Goal: Information Seeking & Learning: Learn about a topic

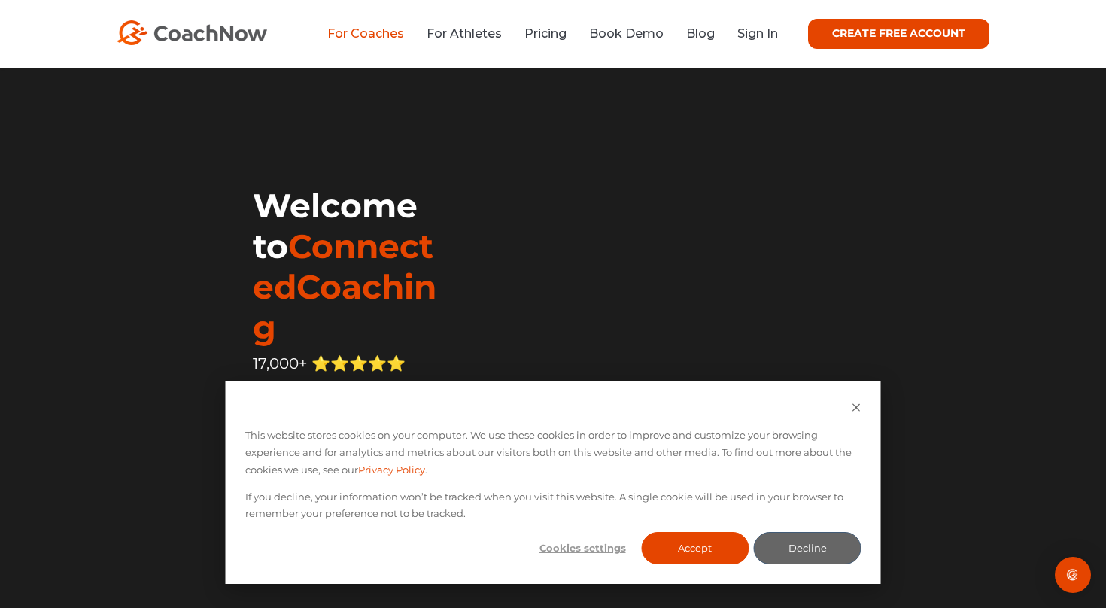
click at [387, 34] on link "For Coaches" at bounding box center [365, 33] width 77 height 14
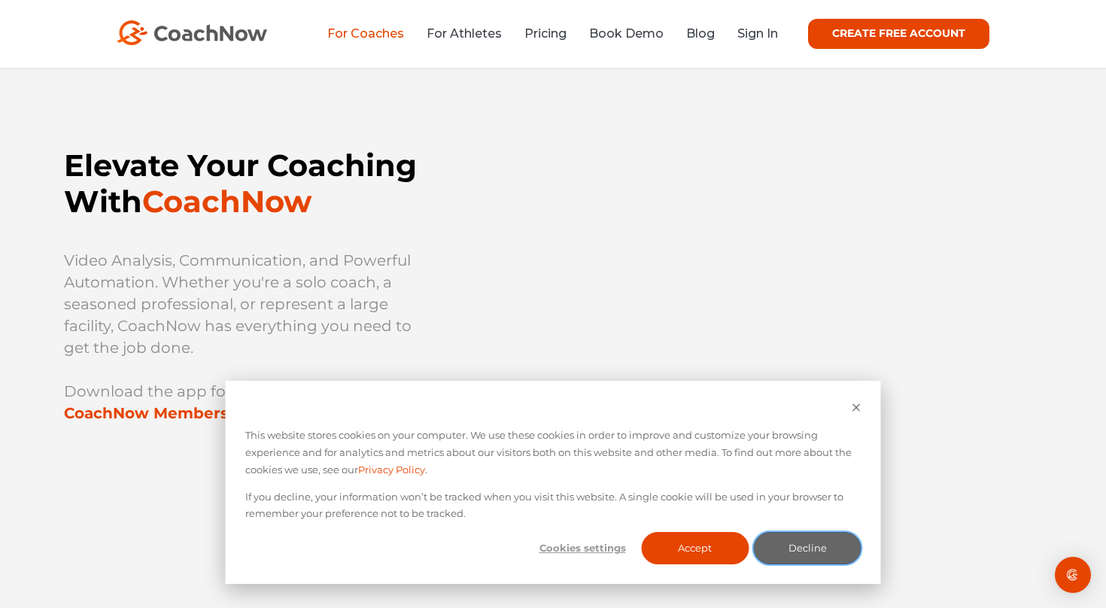
click at [787, 550] on button "Decline" at bounding box center [808, 548] width 108 height 32
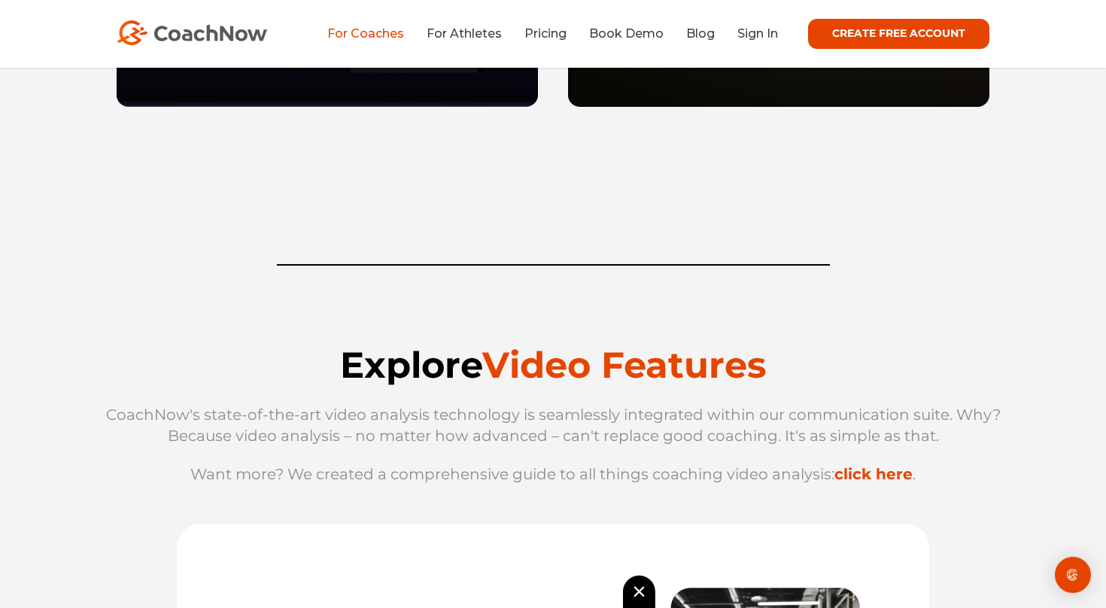
scroll to position [1277, 0]
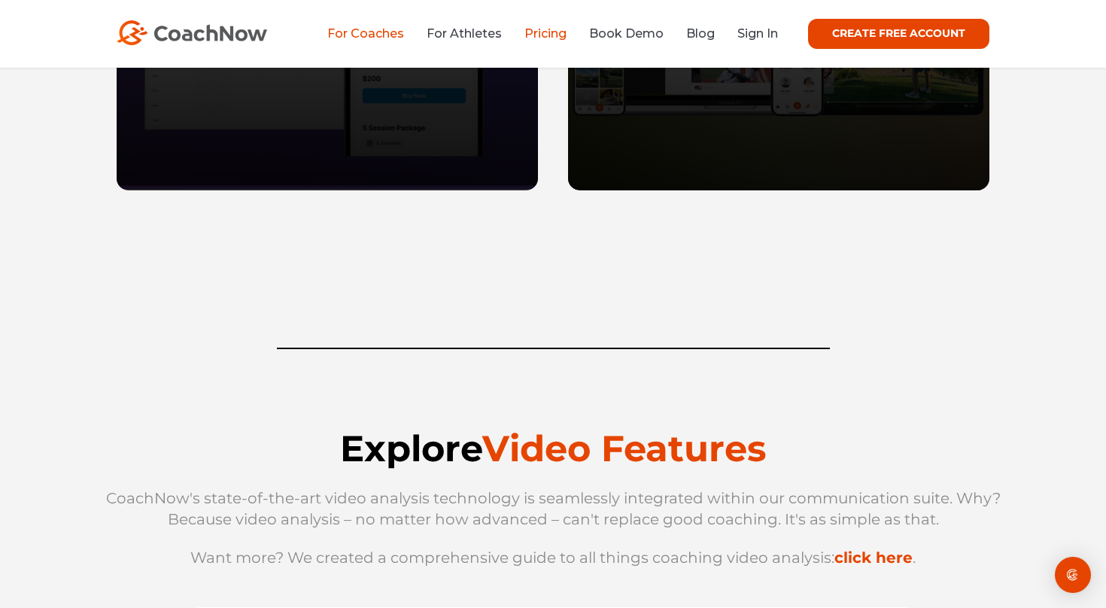
click at [542, 28] on link "Pricing" at bounding box center [545, 33] width 42 height 14
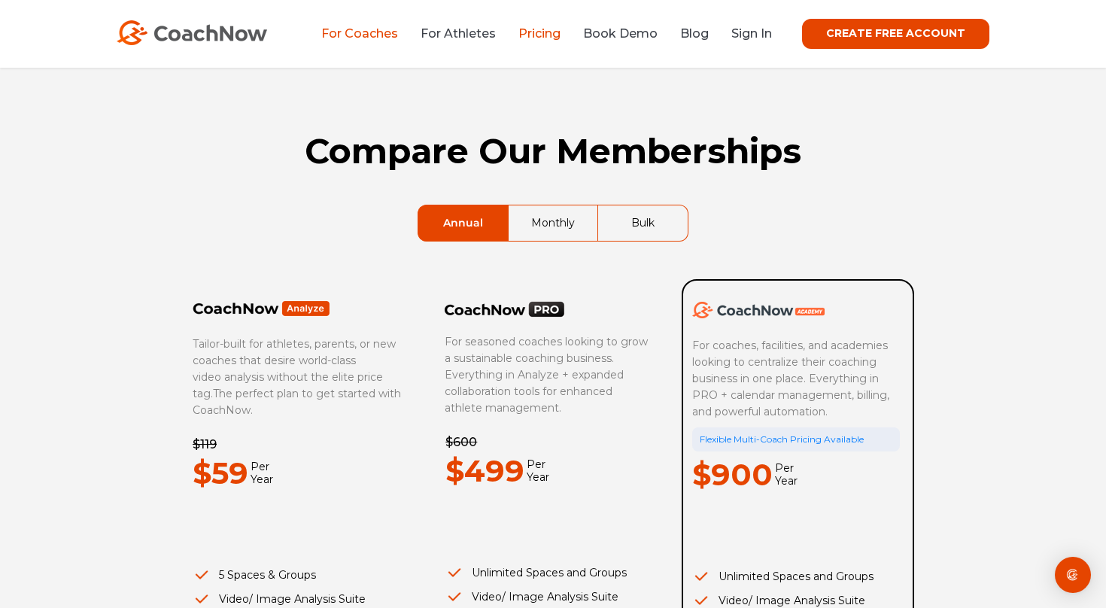
click at [369, 30] on link "For Coaches" at bounding box center [359, 33] width 77 height 14
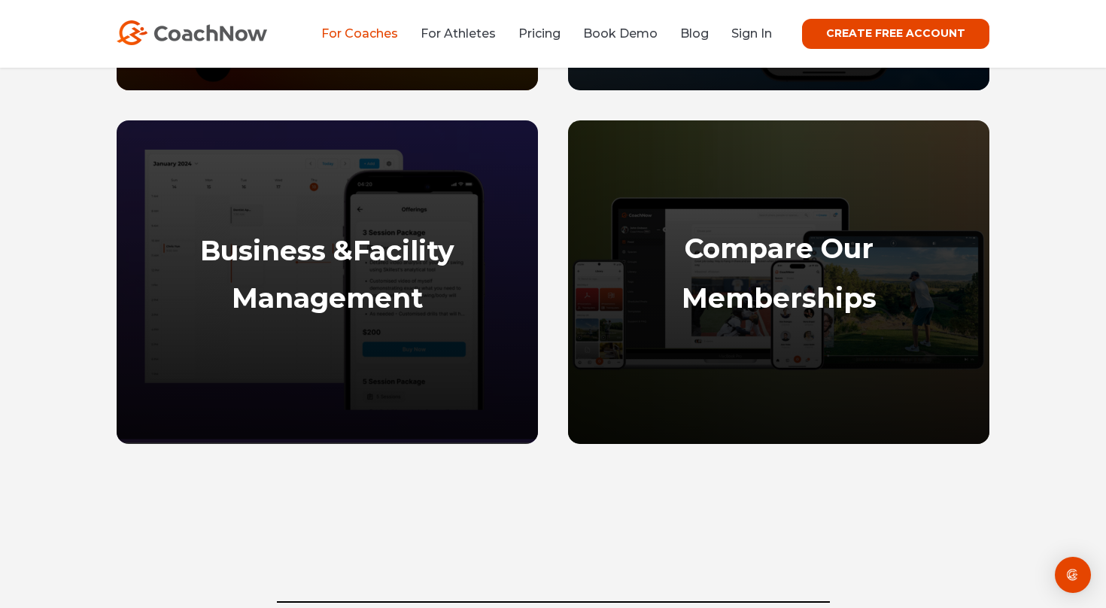
scroll to position [1028, 0]
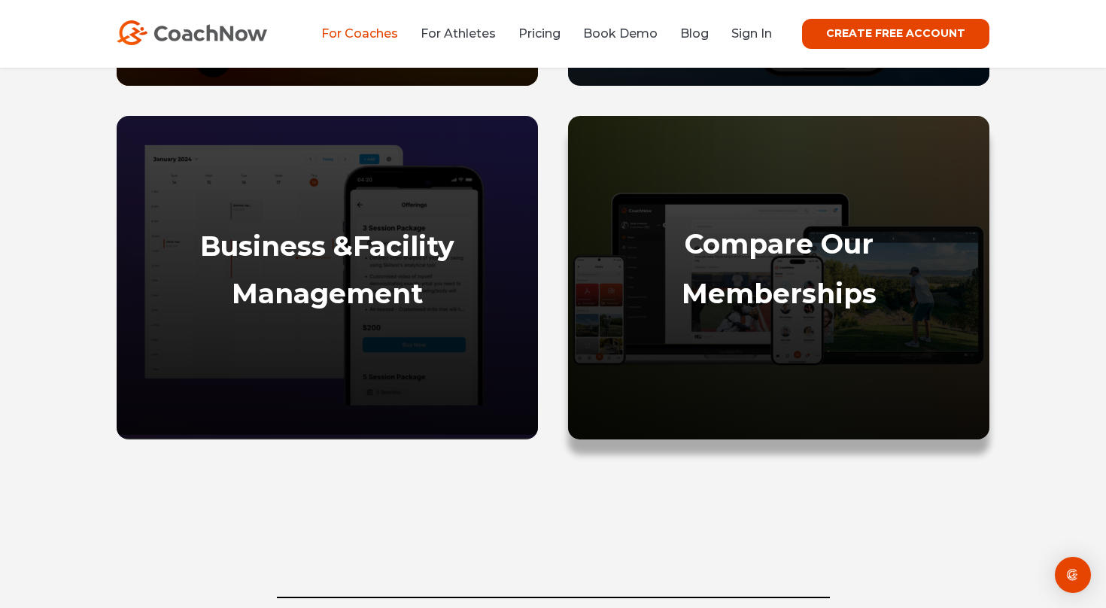
click at [725, 247] on strong "Compare Our" at bounding box center [778, 243] width 189 height 33
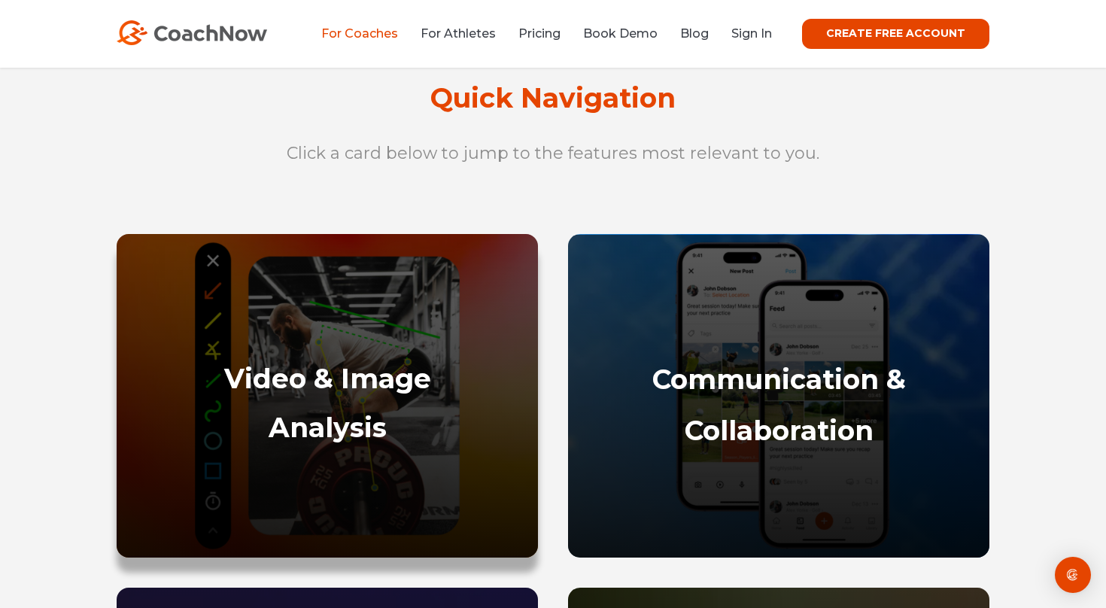
scroll to position [572, 0]
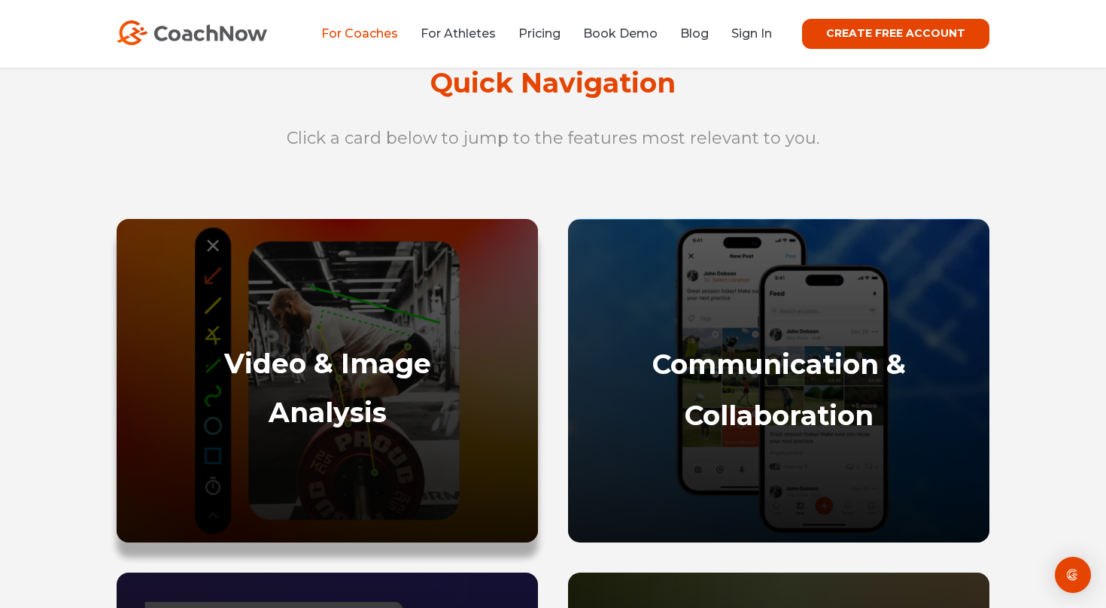
click at [292, 382] on div "Video & Image Analysis" at bounding box center [327, 437] width 391 height 181
click at [311, 370] on strong "Video & Image" at bounding box center [327, 363] width 207 height 33
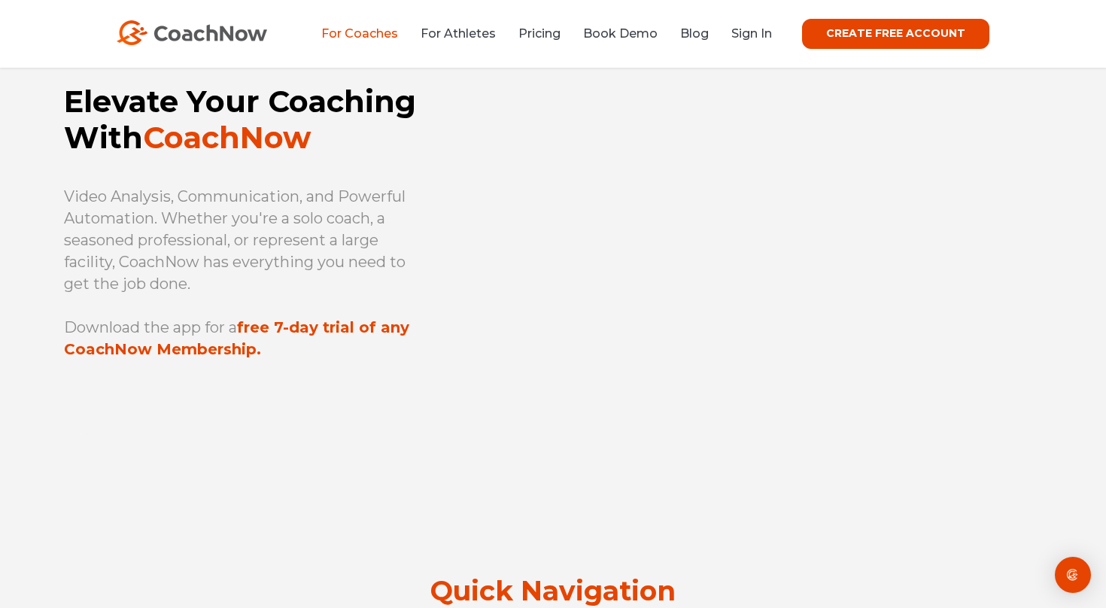
scroll to position [66, 0]
